Goal: Navigation & Orientation: Understand site structure

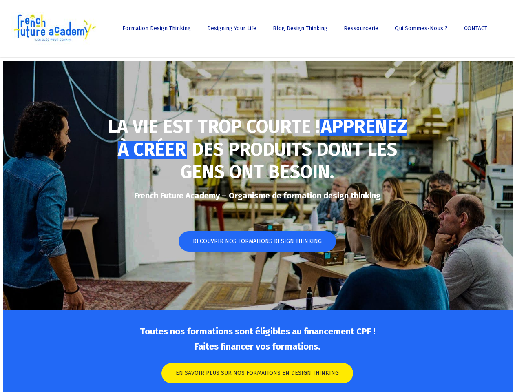
click at [257, 196] on h4 "French Future Academy – Organisme de formation design thinking certifié CPF" at bounding box center [257, 195] width 301 height 11
